Goal: Find specific page/section

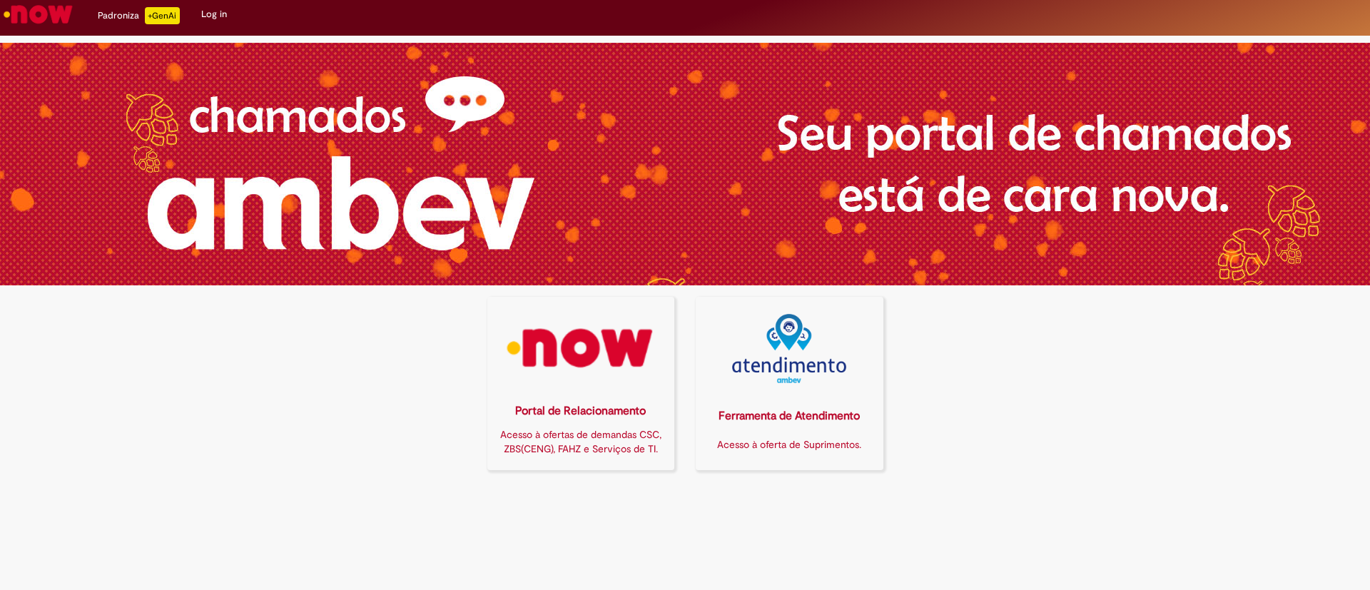
click at [599, 354] on img at bounding box center [580, 348] width 169 height 69
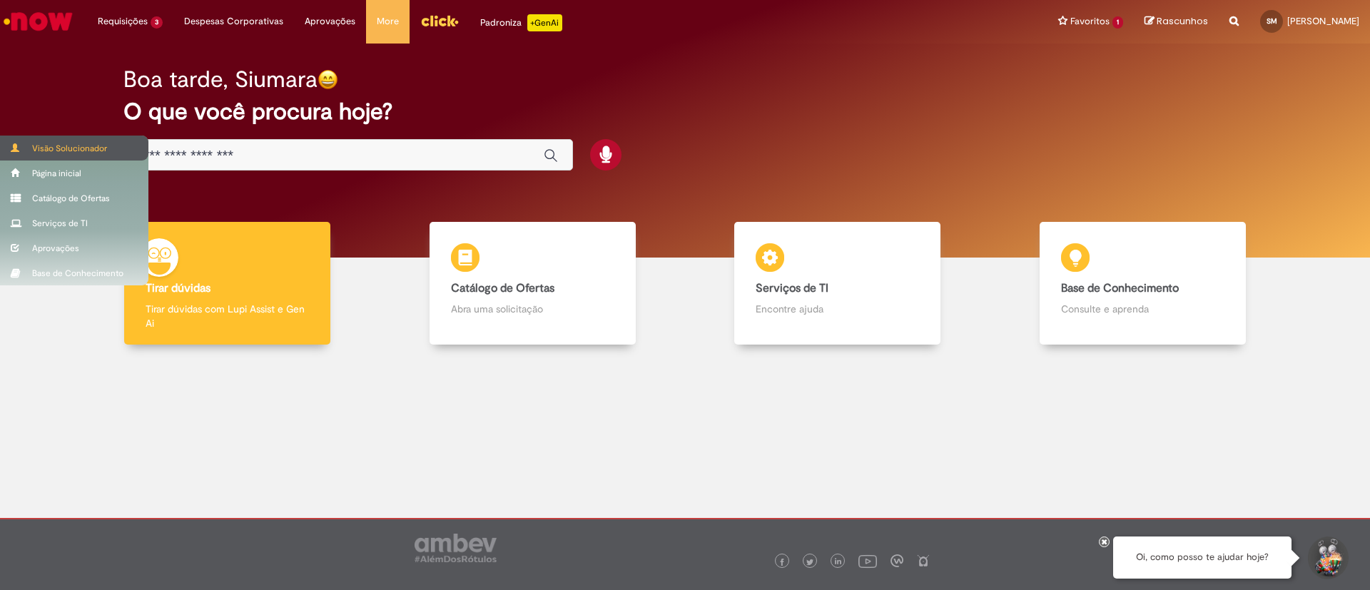
click at [55, 143] on div "Visão Solucionador" at bounding box center [74, 148] width 148 height 25
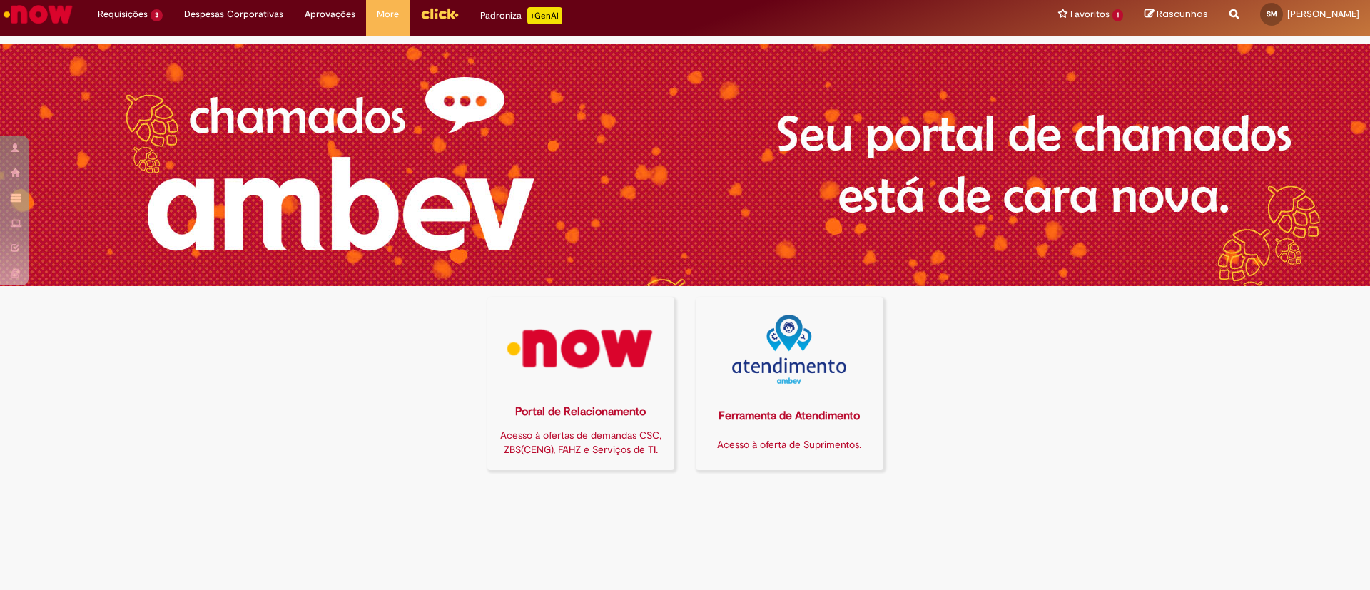
click at [233, 227] on div at bounding box center [685, 165] width 1370 height 243
